Goal: Navigation & Orientation: Understand site structure

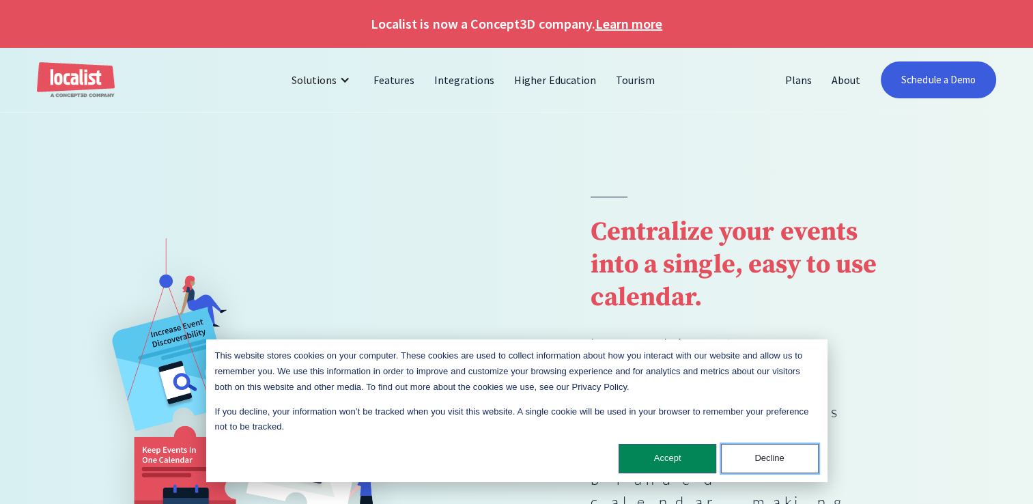
click at [764, 451] on button "Decline" at bounding box center [770, 458] width 98 height 29
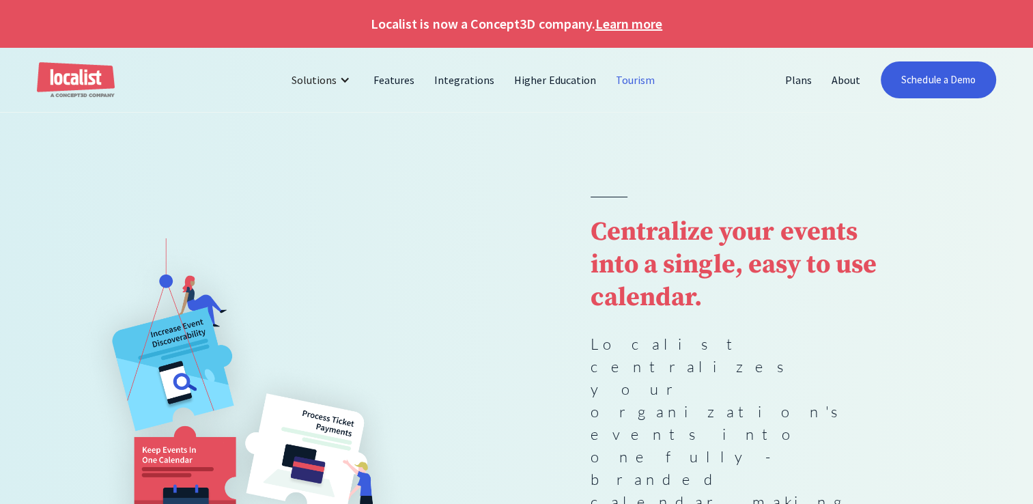
click at [636, 78] on link "Tourism" at bounding box center [635, 79] width 59 height 33
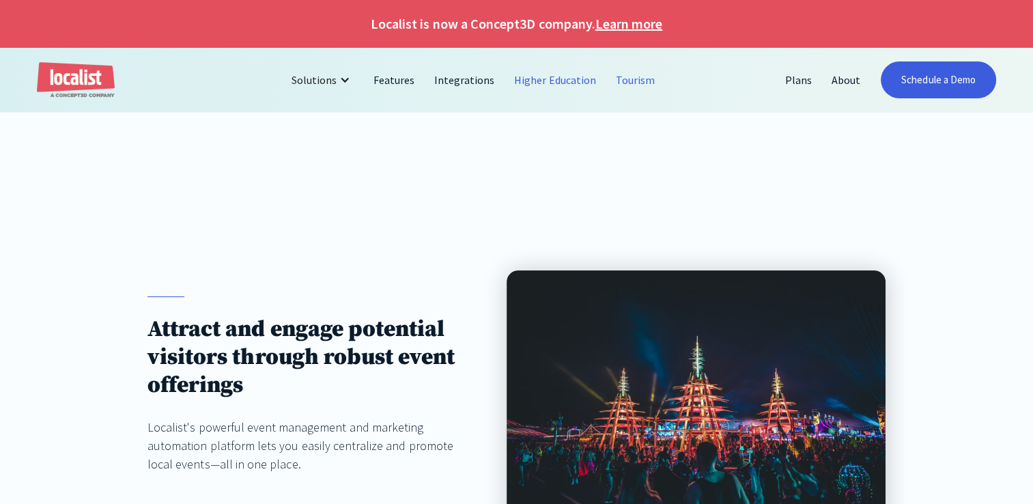
click at [574, 77] on link "Higher Education" at bounding box center [555, 79] width 102 height 33
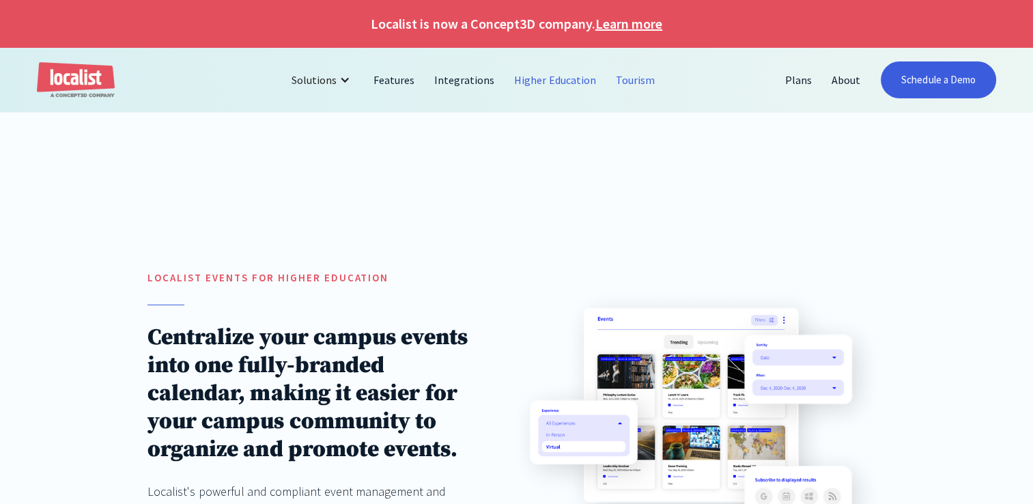
click at [629, 81] on link "Tourism" at bounding box center [635, 79] width 59 height 33
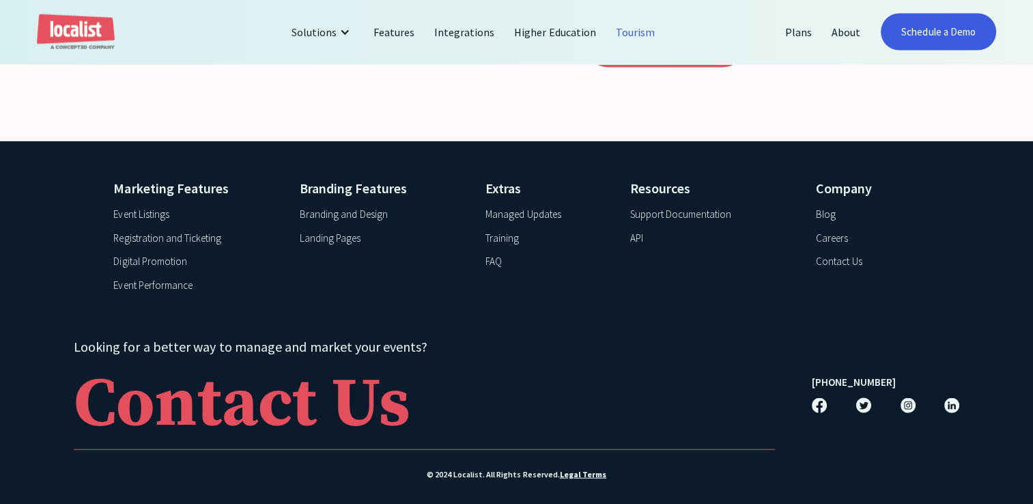
scroll to position [2853, 0]
